Goal: Task Accomplishment & Management: Complete application form

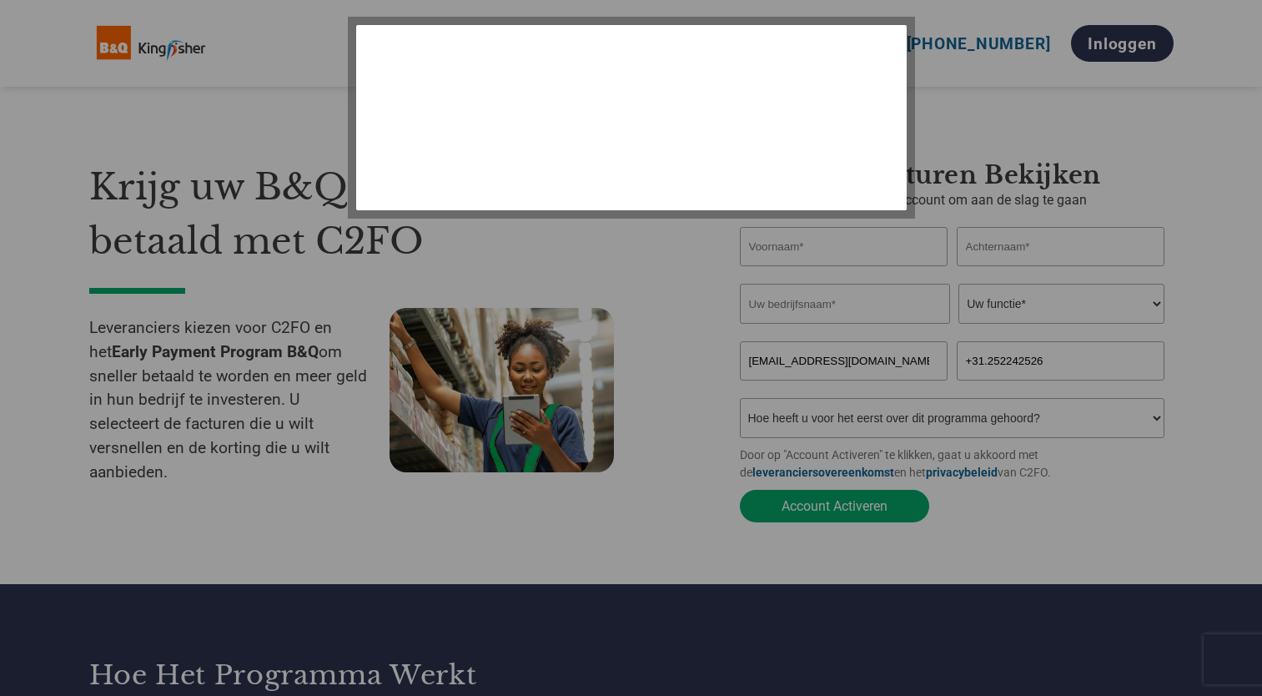
select select "nl"
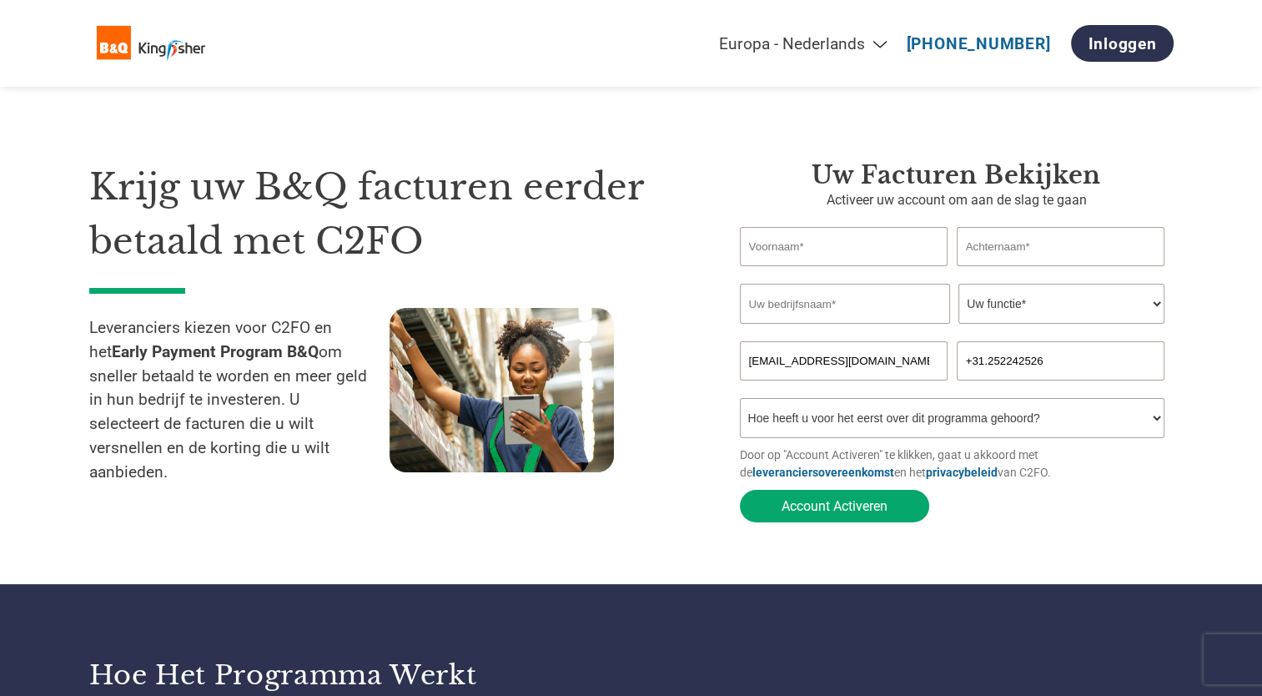
click at [889, 206] on p "Activeer uw account om aan de slag te gaan" at bounding box center [957, 200] width 434 height 20
click at [910, 184] on h3 "Uw facturen bekijken" at bounding box center [957, 175] width 434 height 30
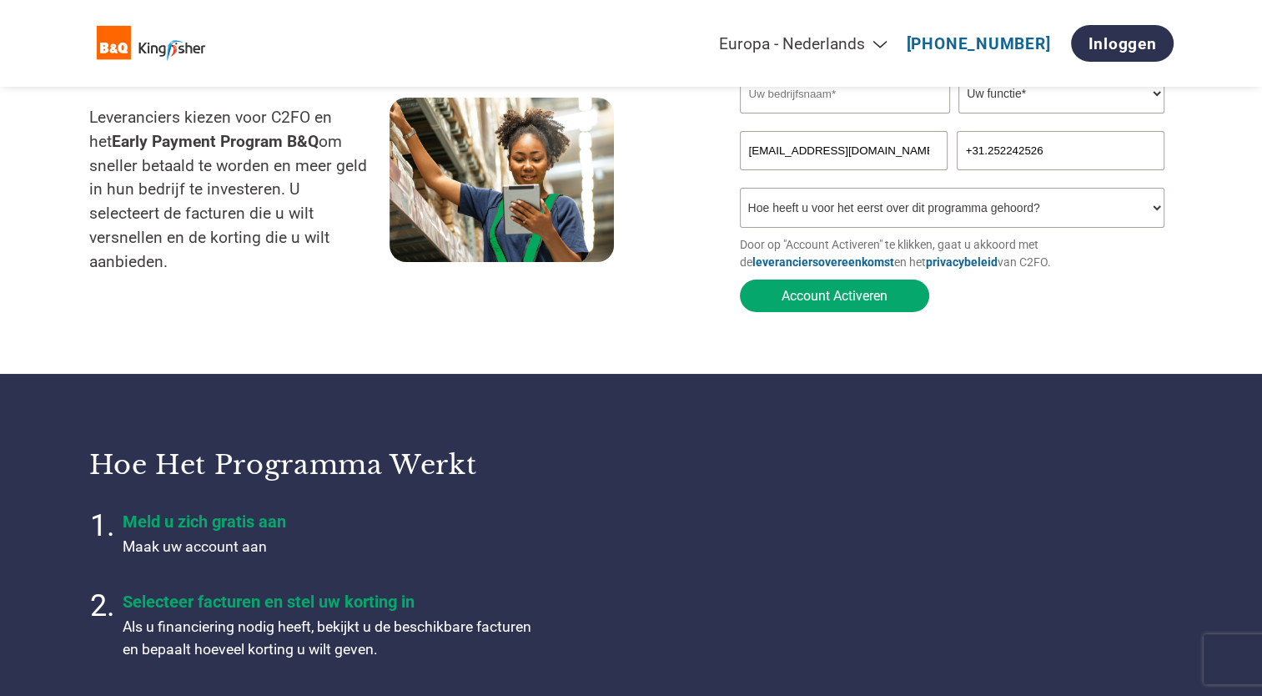
scroll to position [250, 0]
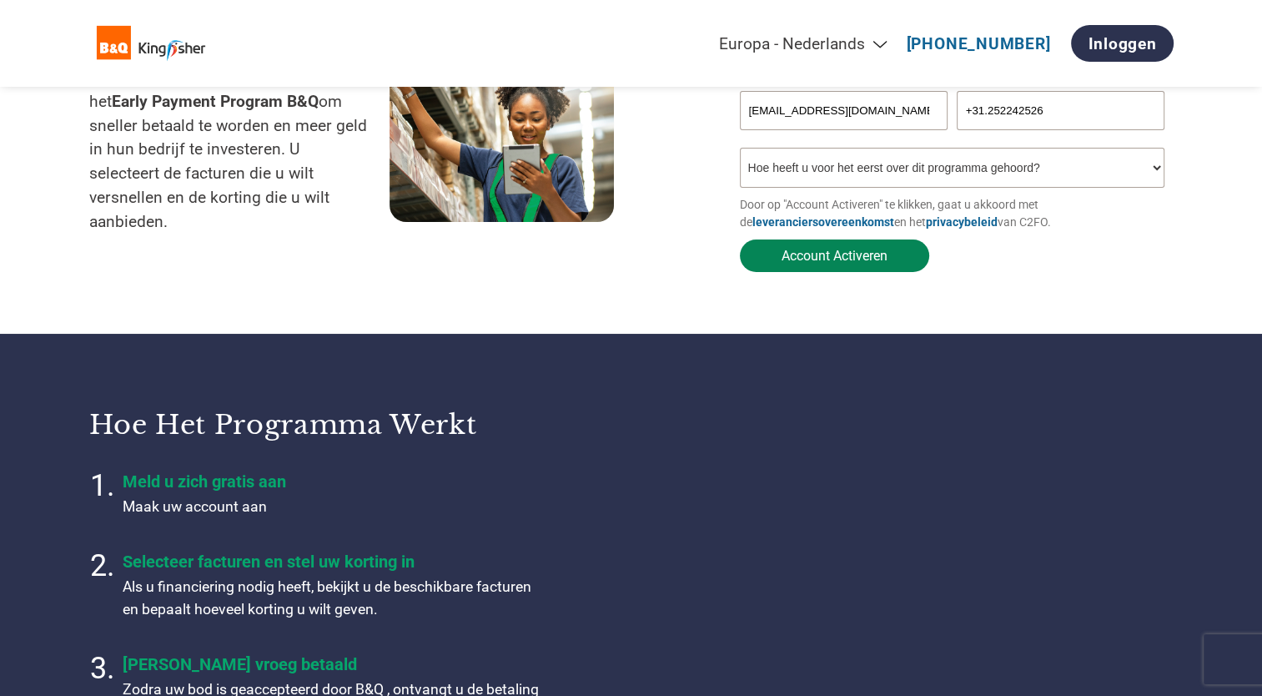
click at [804, 256] on button "Account Activeren" at bounding box center [834, 255] width 189 height 33
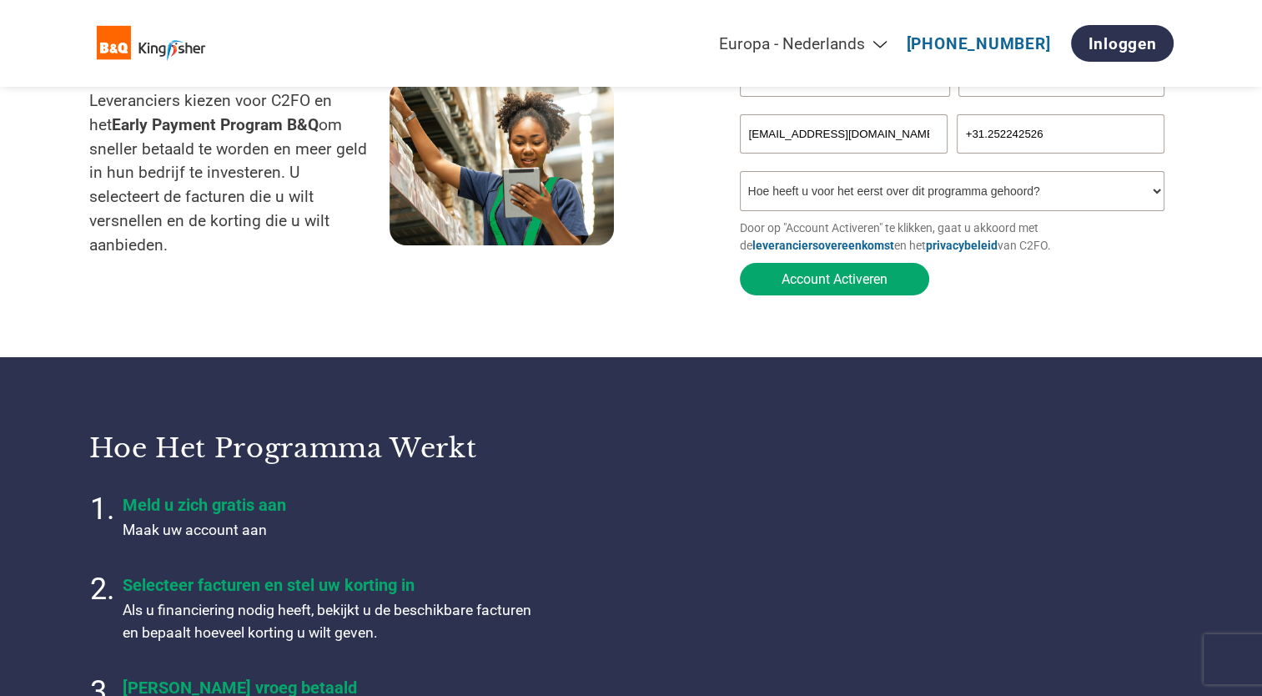
click at [794, 39] on select "Americas - English Américas - Español [GEOGRAPHIC_DATA] - Português [GEOGRAPHIC…" at bounding box center [704, 43] width 387 height 19
click at [631, 34] on select "Americas - English Américas - Español [GEOGRAPHIC_DATA] - Português [GEOGRAPHIC…" at bounding box center [704, 43] width 387 height 19
click at [829, 288] on button "Account Activeren" at bounding box center [834, 279] width 189 height 33
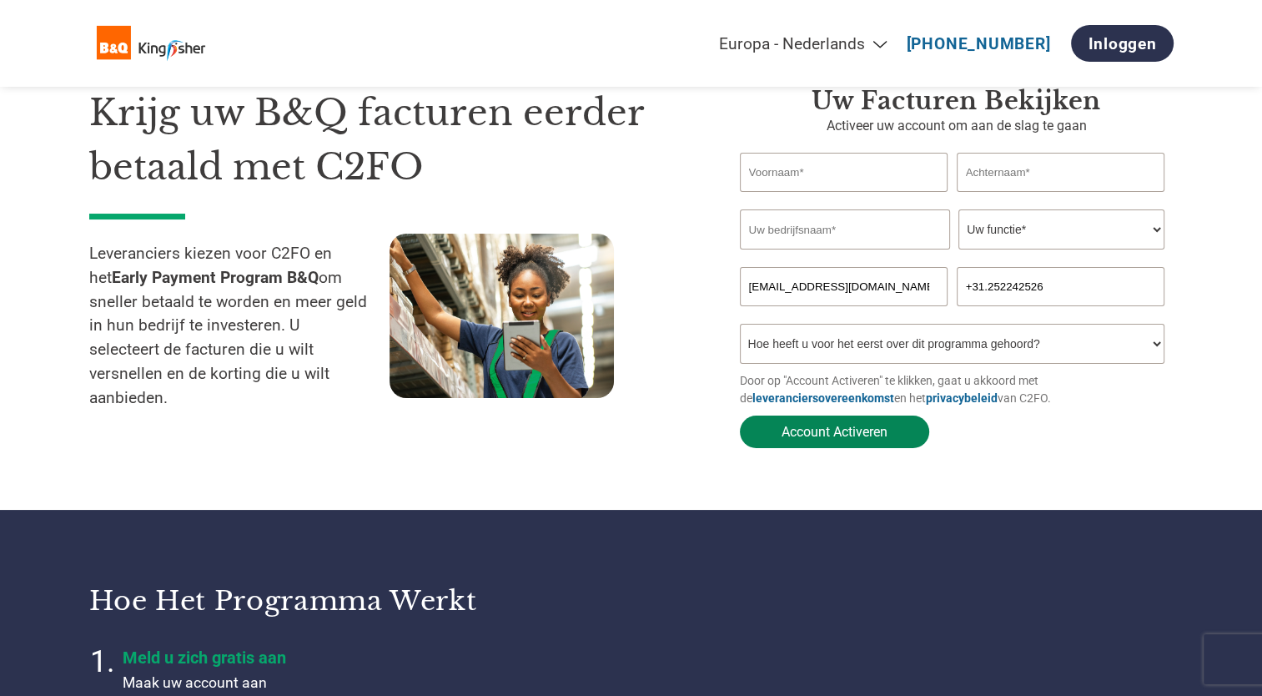
scroll to position [60, 0]
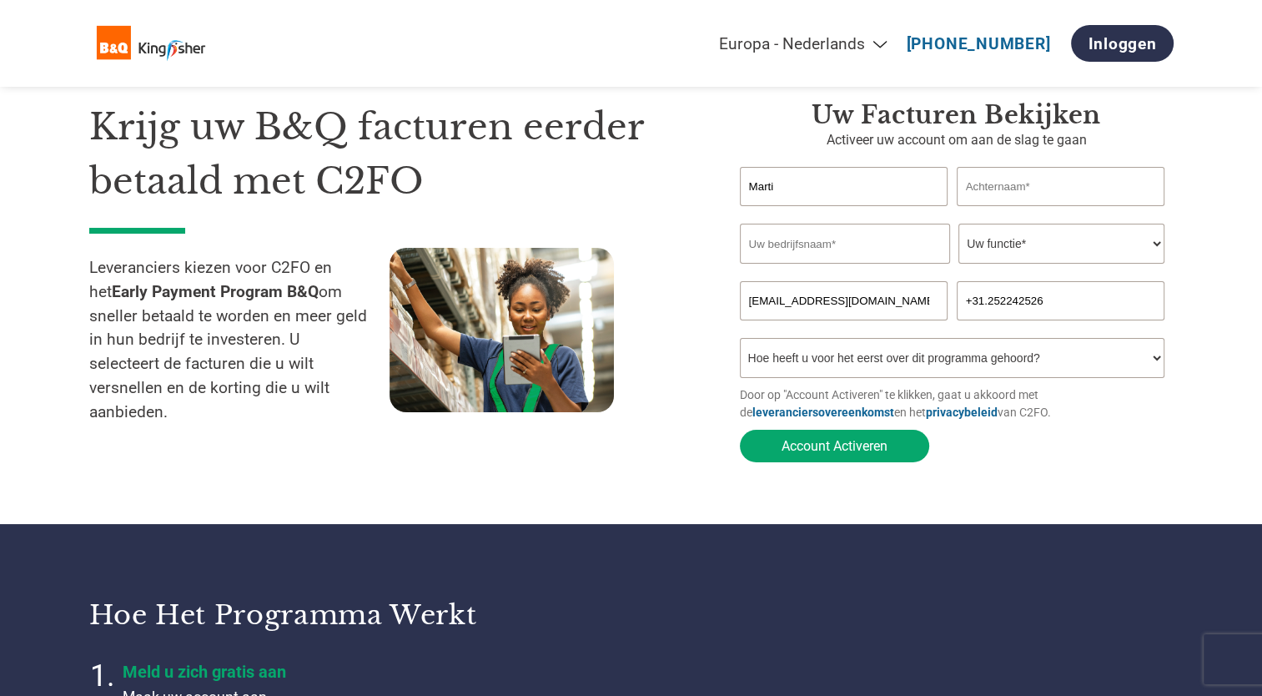
type input "[PERSON_NAME]"
type input "[GEOGRAPHIC_DATA]"
type input "Moolenaar"
type input "[PERSON_NAME]"
click at [804, 248] on input "Moolenaar" at bounding box center [845, 244] width 210 height 40
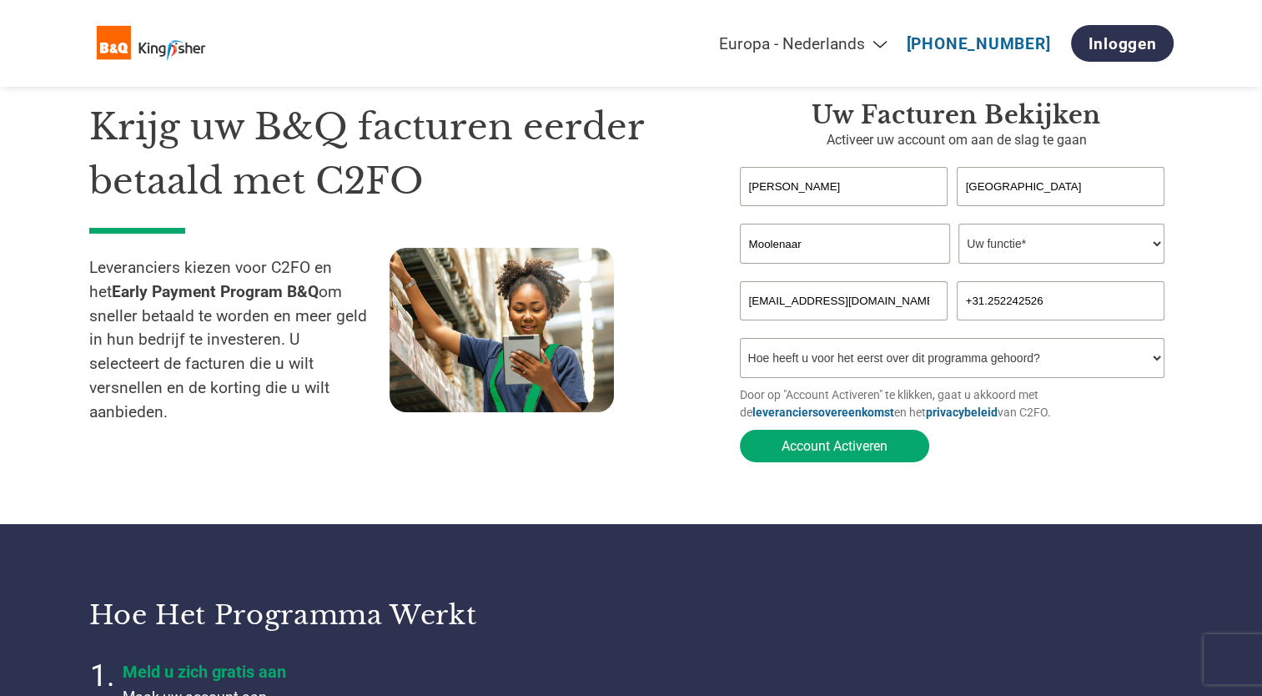
click at [1151, 244] on select "Uw functie* financieel directeur controleur Krediet manager Financieel directeu…" at bounding box center [1062, 244] width 206 height 40
select select "OTHER"
click at [959, 224] on select "Uw functie* financieel directeur controleur Krediet manager Financieel directeu…" at bounding box center [1062, 244] width 206 height 40
click at [1155, 366] on select "Hoe heeft u voor het eerst over dit programma gehoord? Een brief ontvangen Per …" at bounding box center [953, 358] width 426 height 40
select select "Email"
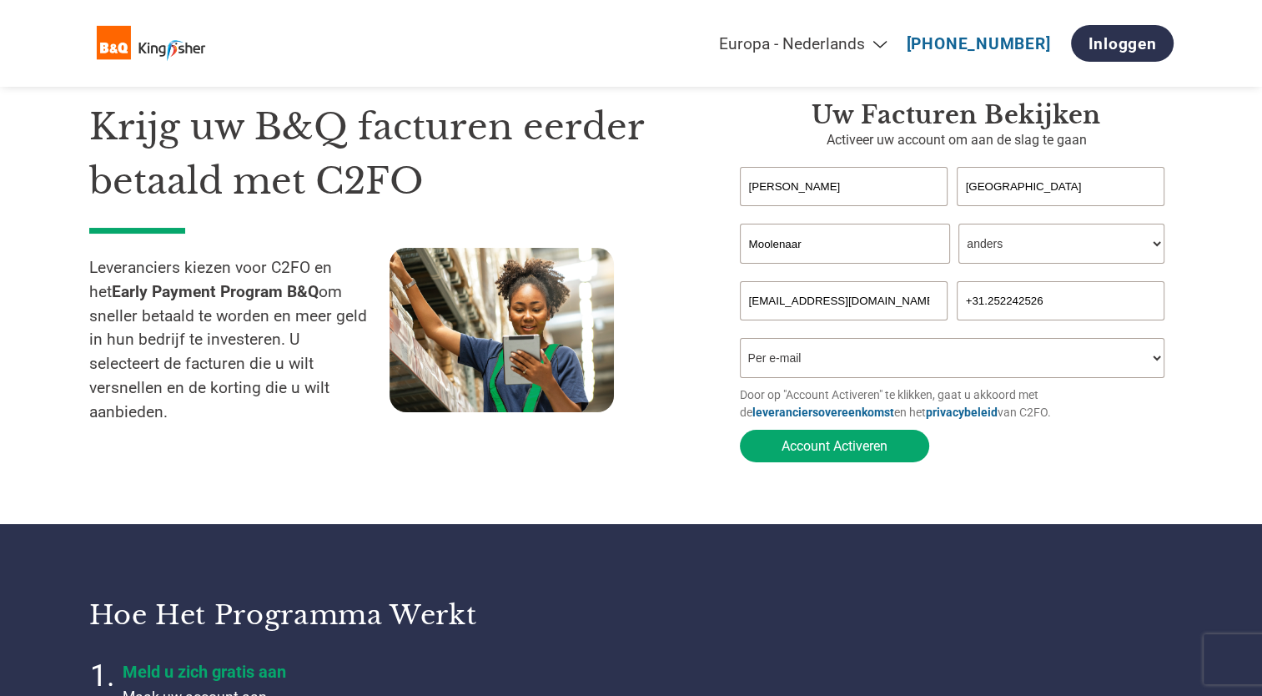
click at [740, 341] on select "Hoe heeft u voor het eerst over dit programma gehoord? Een brief ontvangen Per …" at bounding box center [953, 358] width 426 height 40
click at [848, 450] on button "Account Activeren" at bounding box center [834, 446] width 189 height 33
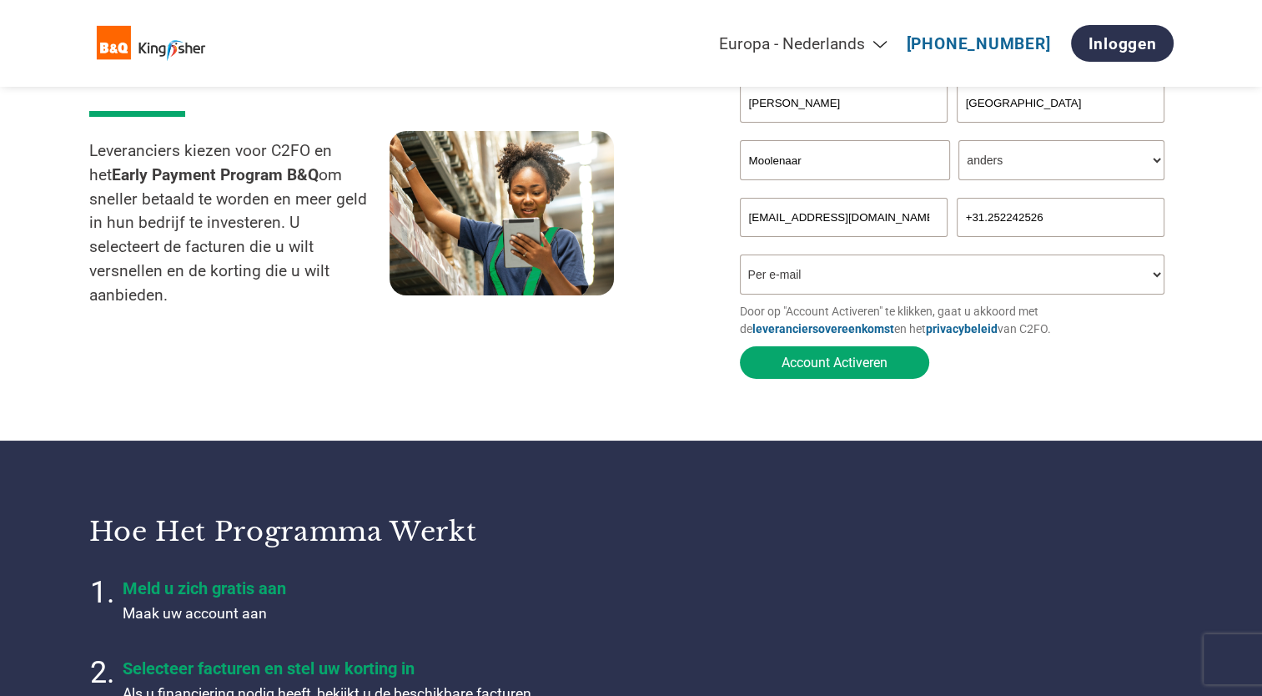
scroll to position [167, 0]
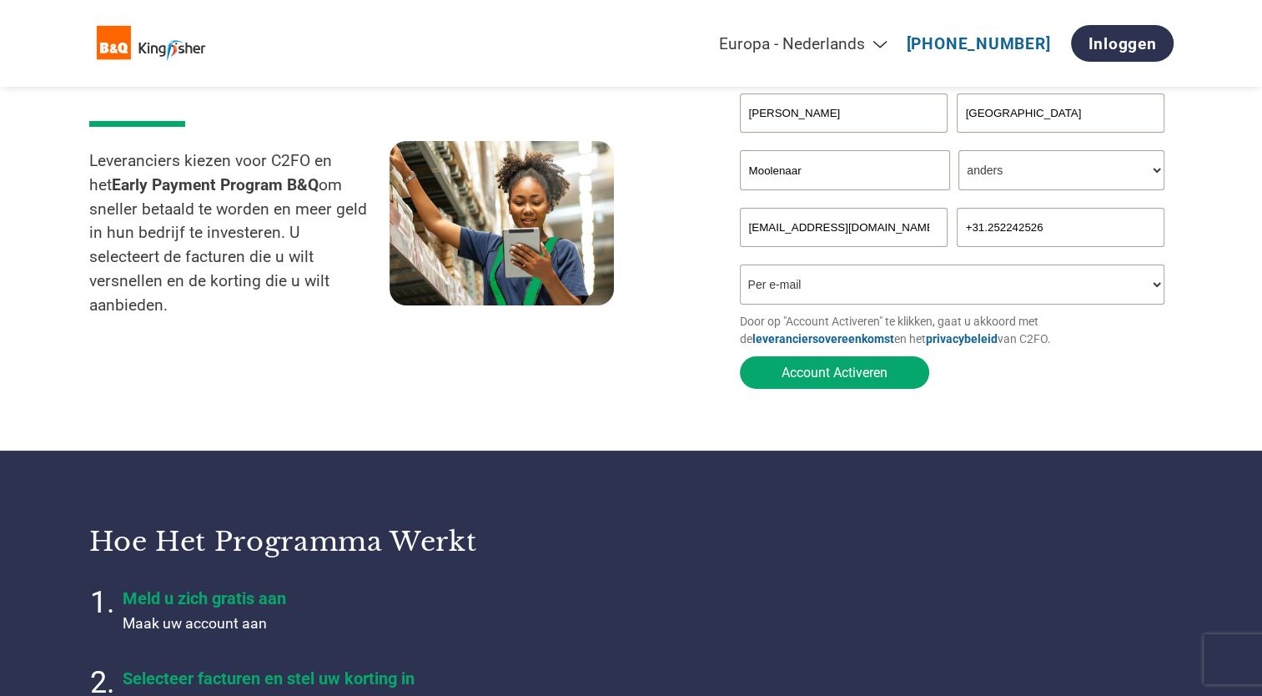
click at [987, 280] on select "Hoe heeft u voor het eerst over dit programma gehoord? Een brief ontvangen Per …" at bounding box center [953, 285] width 426 height 40
click at [740, 268] on select "Hoe heeft u voor het eerst over dit programma gehoord? Een brief ontvangen Per …" at bounding box center [953, 285] width 426 height 40
click at [812, 369] on button "Account Activeren" at bounding box center [834, 372] width 189 height 33
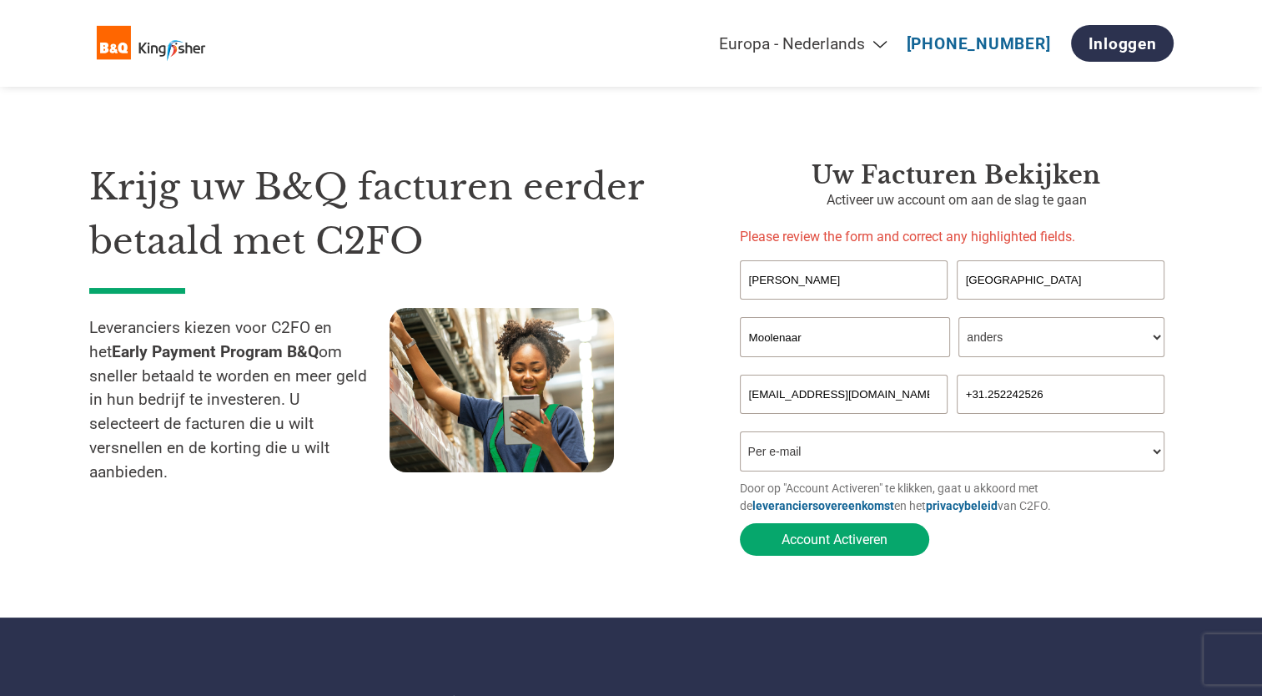
click at [894, 285] on input "[PERSON_NAME]" at bounding box center [844, 279] width 209 height 39
click at [868, 239] on p "Please review the form and correct any highlighted fields." at bounding box center [957, 237] width 434 height 20
click at [1015, 335] on select "Uw functie* financieel directeur controleur Krediet manager Financieel directeu…" at bounding box center [1062, 337] width 206 height 40
select select "CONTROLLER"
click at [959, 317] on select "Uw functie* financieel directeur controleur Krediet manager Financieel directeu…" at bounding box center [1062, 337] width 206 height 40
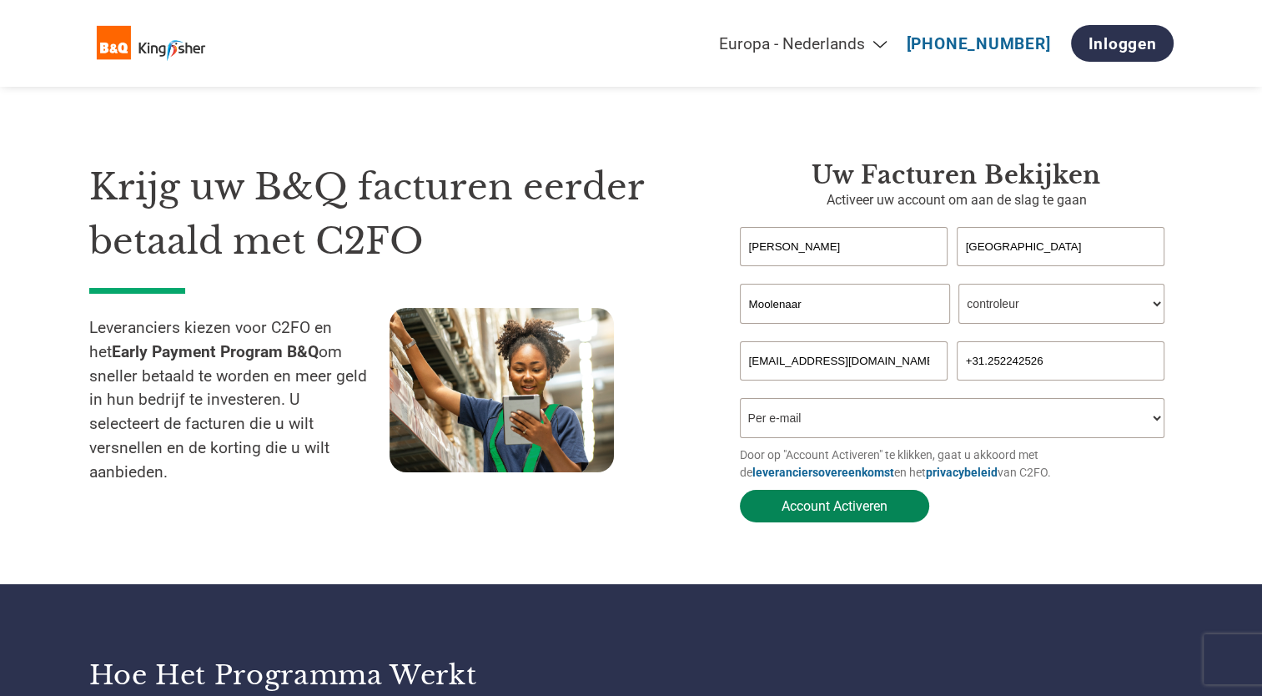
click at [851, 503] on button "Account Activeren" at bounding box center [834, 506] width 189 height 33
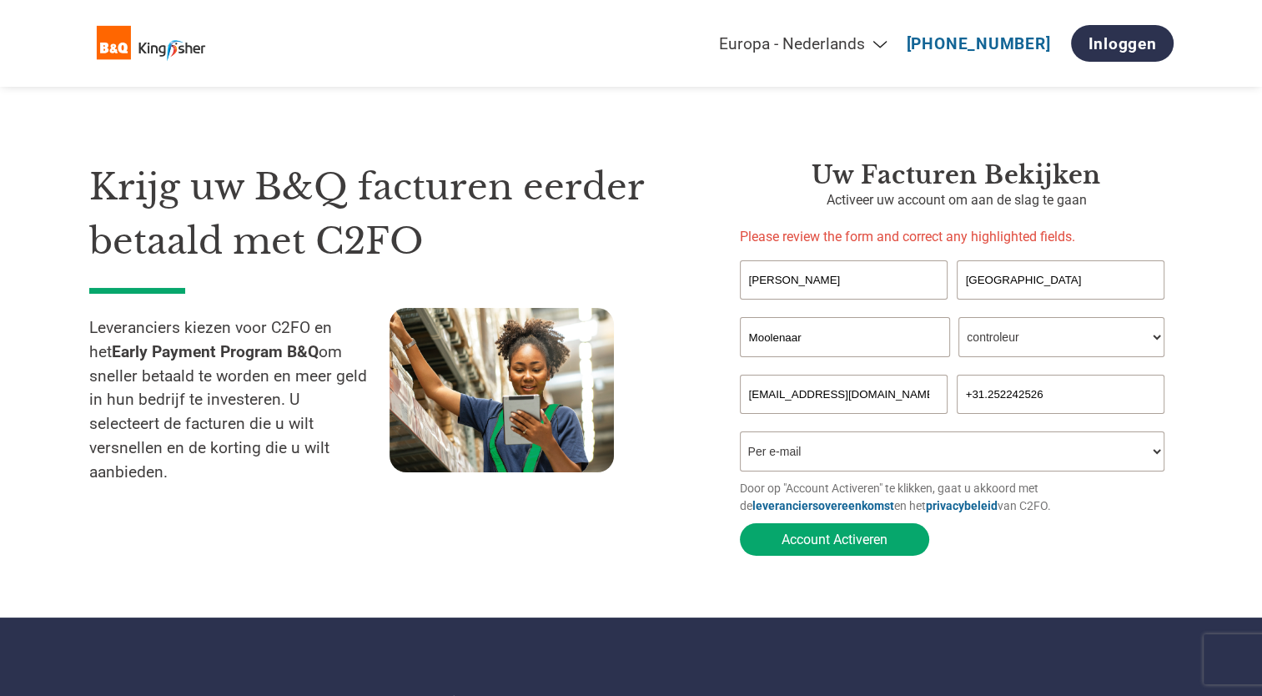
click at [788, 280] on input "[PERSON_NAME]" at bounding box center [844, 279] width 209 height 39
drag, startPoint x: 788, startPoint y: 280, endPoint x: 651, endPoint y: 271, distance: 137.1
click at [651, 271] on div "Krijg uw B&Q facturen eerder betaald met C2FO Leveranciers kiezen voor C2FO en …" at bounding box center [631, 328] width 1085 height 471
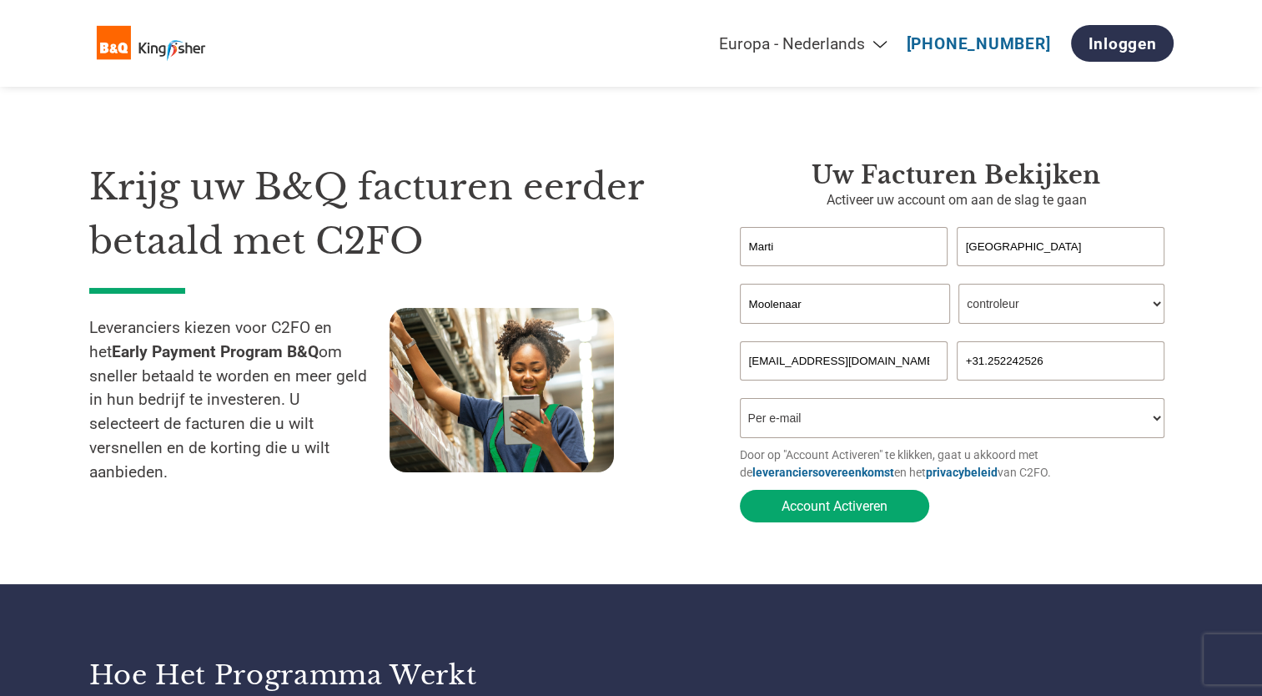
type input "[PERSON_NAME]"
drag, startPoint x: 1234, startPoint y: 1, endPoint x: 741, endPoint y: 168, distance: 520.6
click at [741, 168] on h3 "Uw facturen bekijken" at bounding box center [957, 175] width 434 height 30
drag, startPoint x: 1030, startPoint y: 243, endPoint x: 959, endPoint y: 249, distance: 71.2
click at [959, 249] on input "[GEOGRAPHIC_DATA]" at bounding box center [1061, 246] width 209 height 39
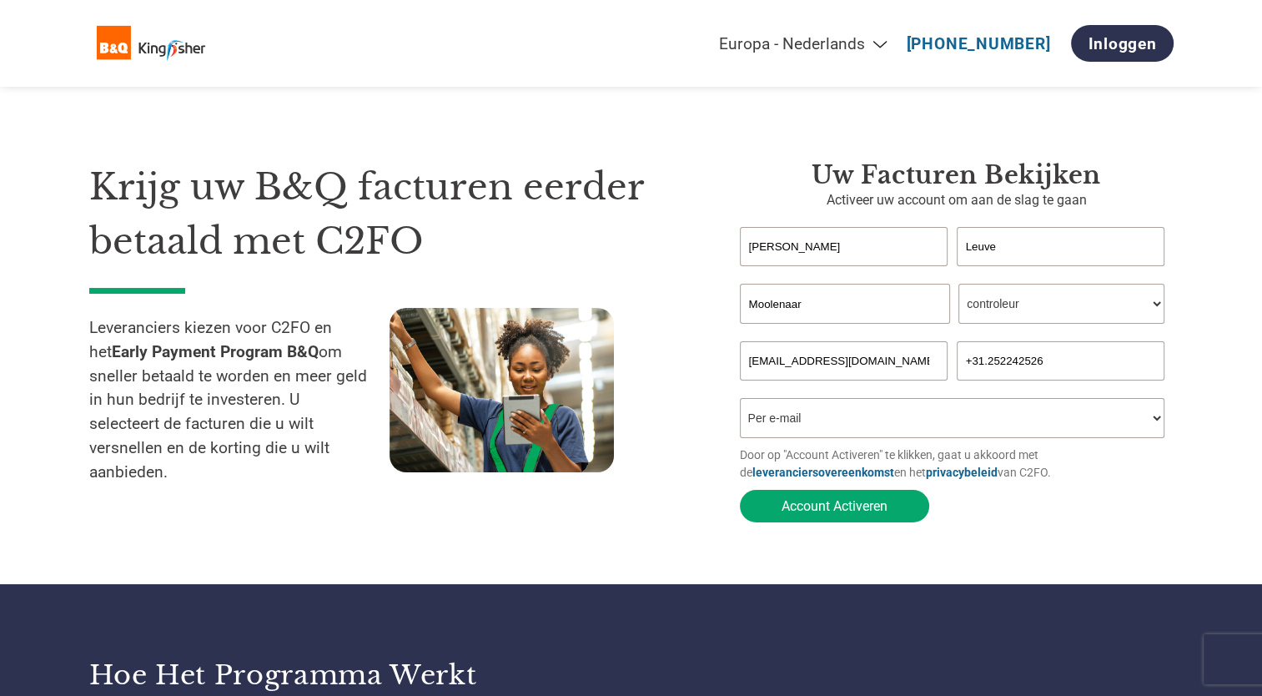
type input "[GEOGRAPHIC_DATA]"
click at [851, 305] on input "Moolenaar" at bounding box center [845, 304] width 210 height 40
drag, startPoint x: 851, startPoint y: 305, endPoint x: 641, endPoint y: 304, distance: 210.3
click at [641, 304] on div "Krijg uw B&Q facturen eerder betaald met C2FO Leveranciers kiezen voor C2FO en …" at bounding box center [631, 311] width 1085 height 437
type input "M"
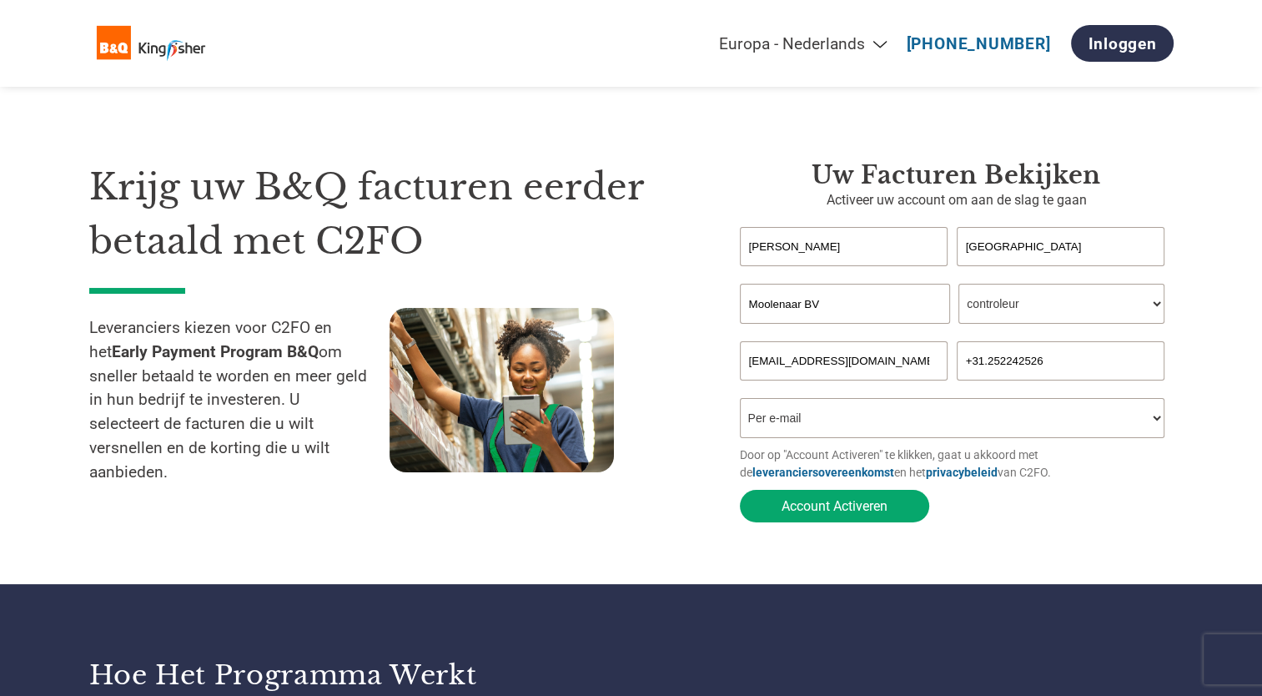
type input "Moolenaar BV"
click at [1065, 298] on select "Uw functie* financieel directeur controleur Krediet manager Financieel directeu…" at bounding box center [1062, 304] width 206 height 40
select select "OTHER"
click at [959, 285] on select "Uw functie* financieel directeur controleur Krediet manager Financieel directeu…" at bounding box center [1062, 304] width 206 height 40
click at [824, 509] on button "Account Activeren" at bounding box center [834, 506] width 189 height 33
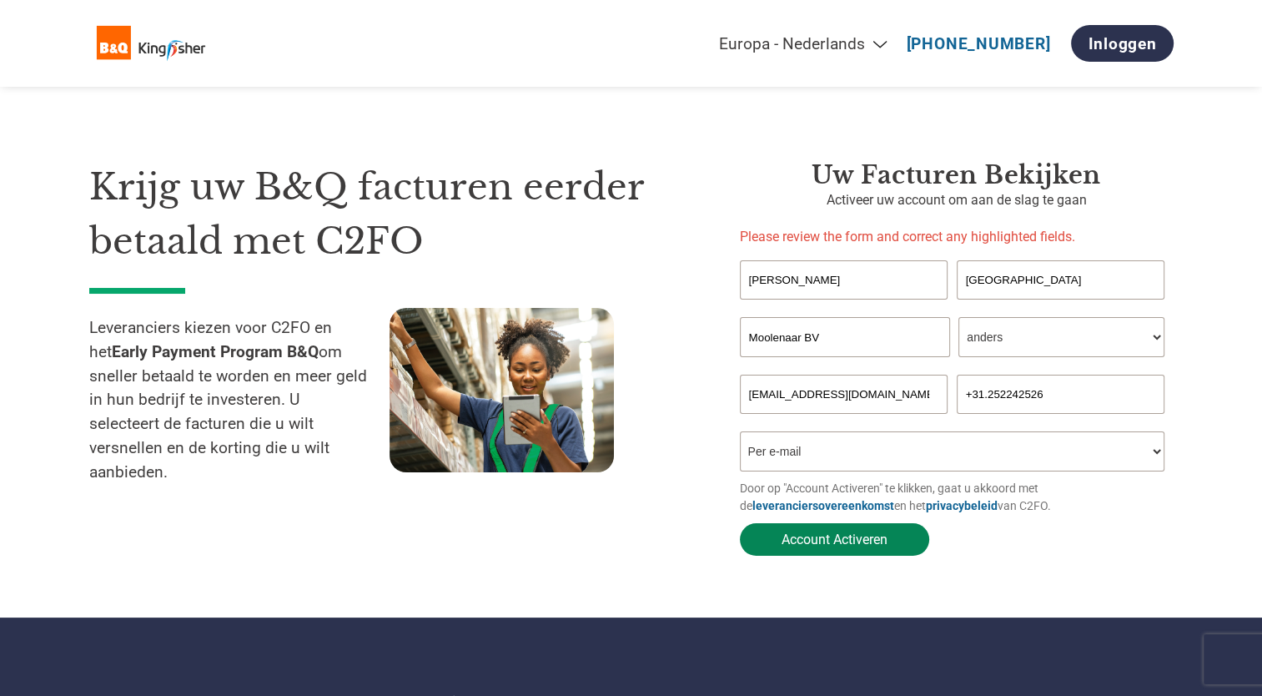
click at [828, 542] on button "Account Activeren" at bounding box center [834, 539] width 189 height 33
click at [1112, 44] on link "Inloggen" at bounding box center [1122, 43] width 102 height 37
click at [799, 542] on button "Account Activeren" at bounding box center [834, 539] width 189 height 33
